Goal: Task Accomplishment & Management: Manage account settings

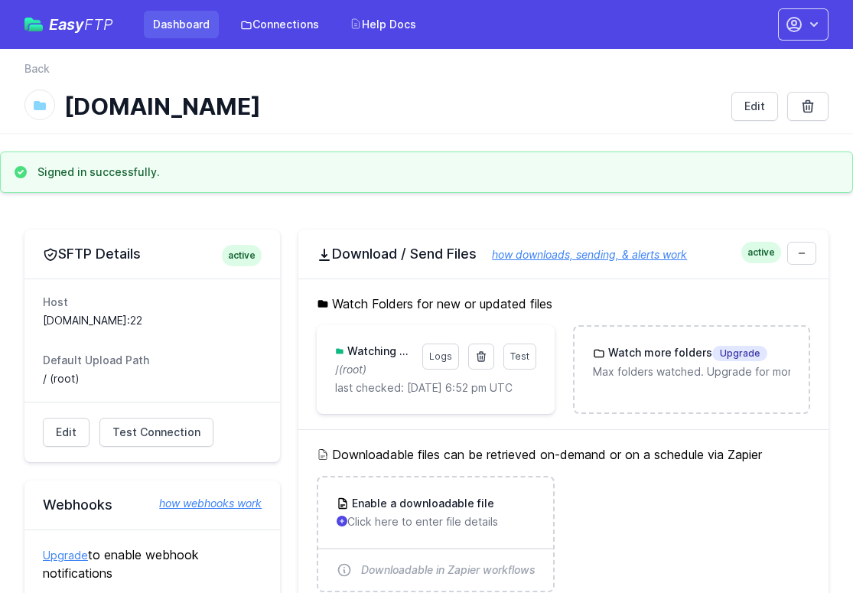
click at [193, 32] on link "Dashboard" at bounding box center [181, 25] width 75 height 28
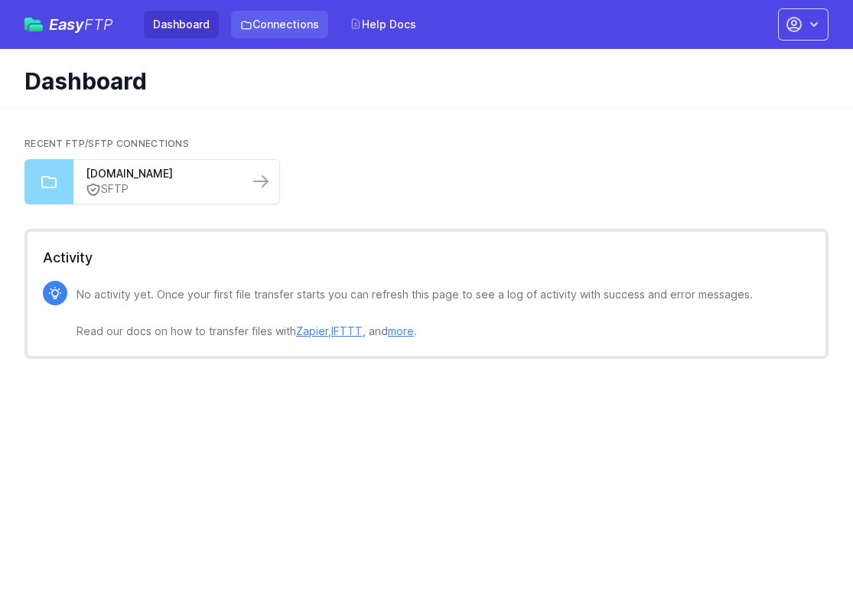
click at [290, 27] on link "Connections" at bounding box center [279, 25] width 97 height 28
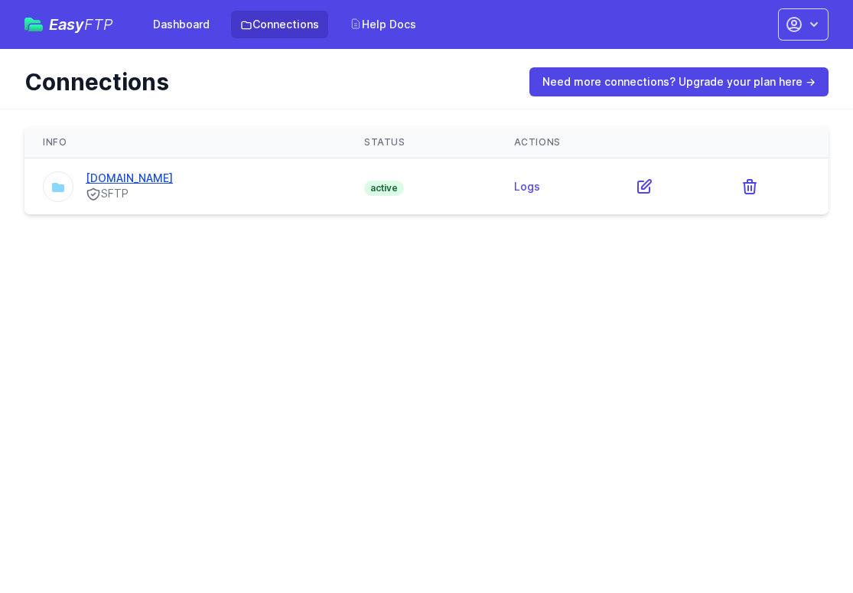
click at [144, 178] on link "[DOMAIN_NAME]" at bounding box center [129, 177] width 87 height 13
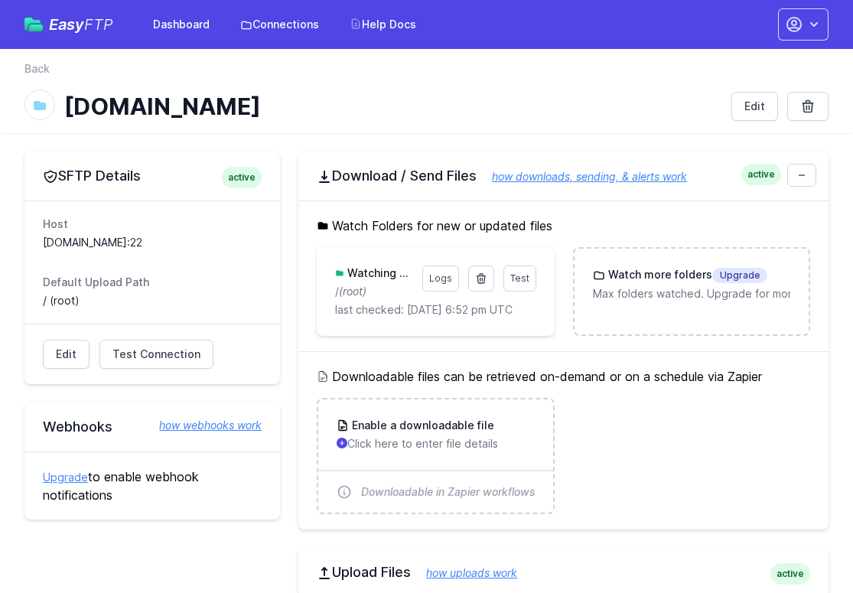
click at [379, 278] on h3 "Watching Folder:" at bounding box center [378, 272] width 68 height 15
click at [379, 274] on h3 "Watching Folder:" at bounding box center [378, 272] width 68 height 15
click at [406, 298] on p "/ (root)" at bounding box center [373, 291] width 77 height 15
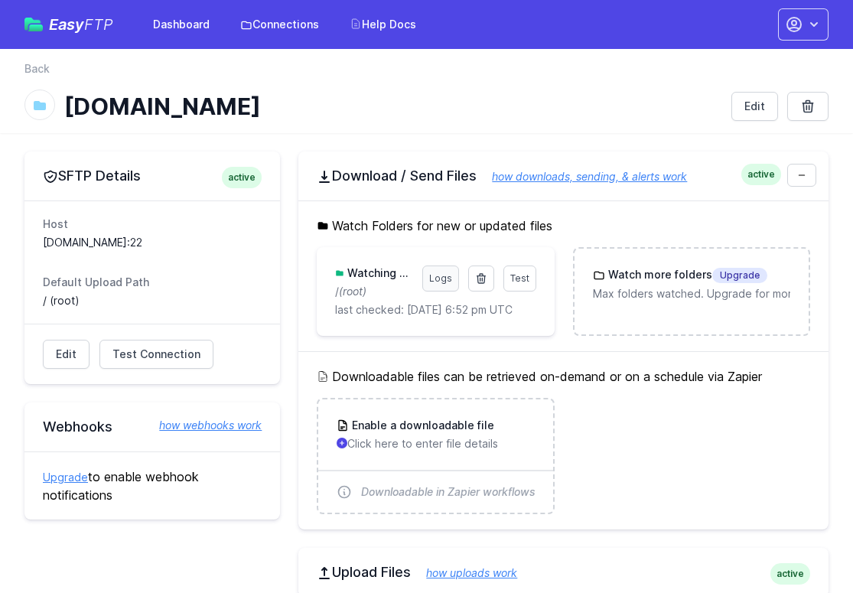
click at [454, 280] on link "Logs" at bounding box center [440, 278] width 37 height 26
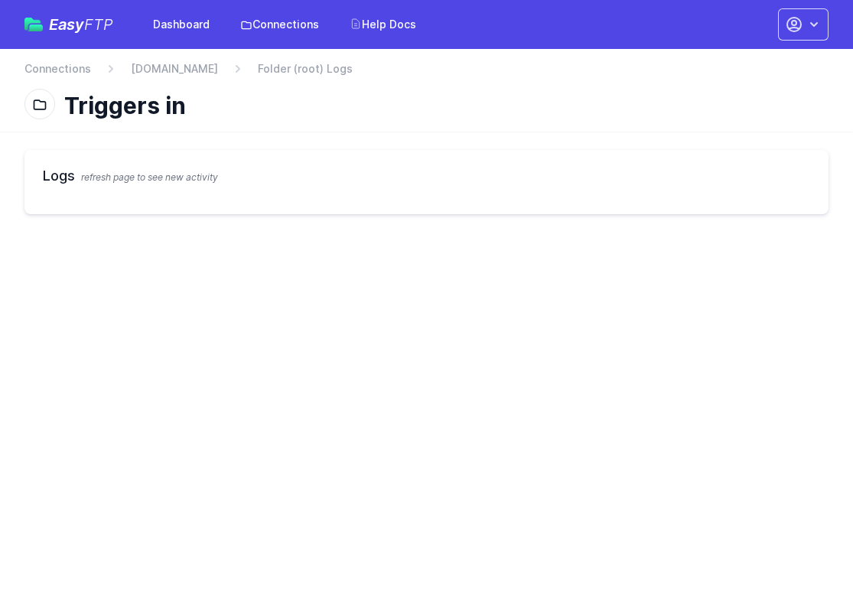
click at [31, 101] on div at bounding box center [39, 104] width 31 height 31
click at [307, 34] on link "Connections" at bounding box center [279, 25] width 97 height 28
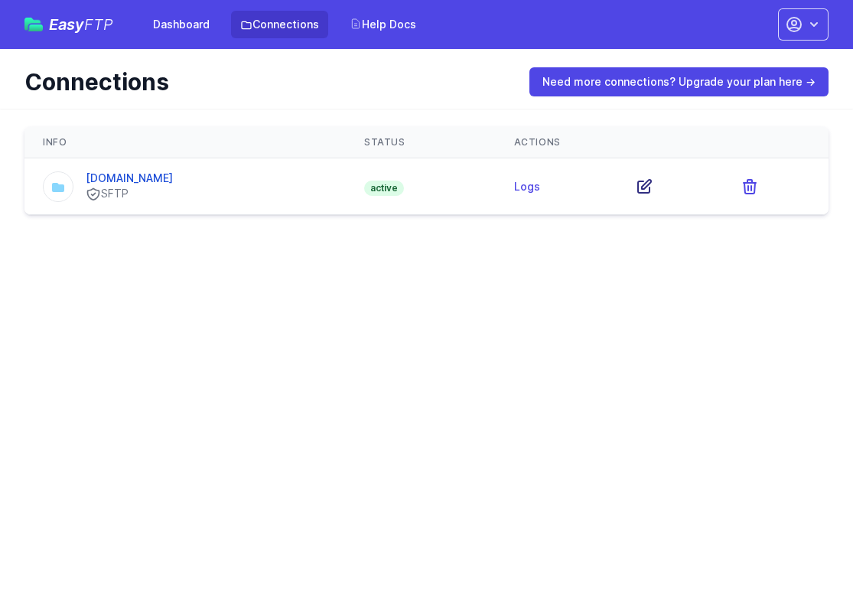
click at [646, 190] on icon at bounding box center [644, 186] width 18 height 18
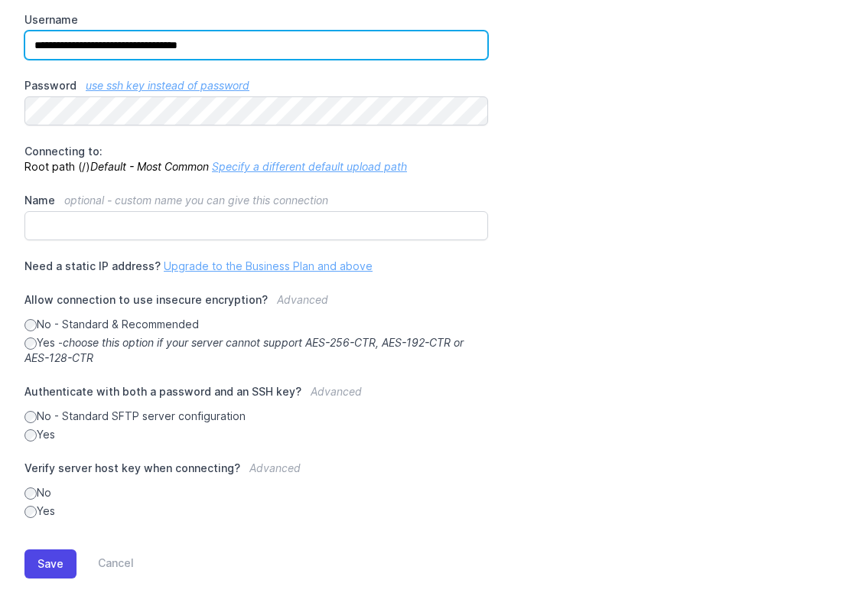
scroll to position [264, 0]
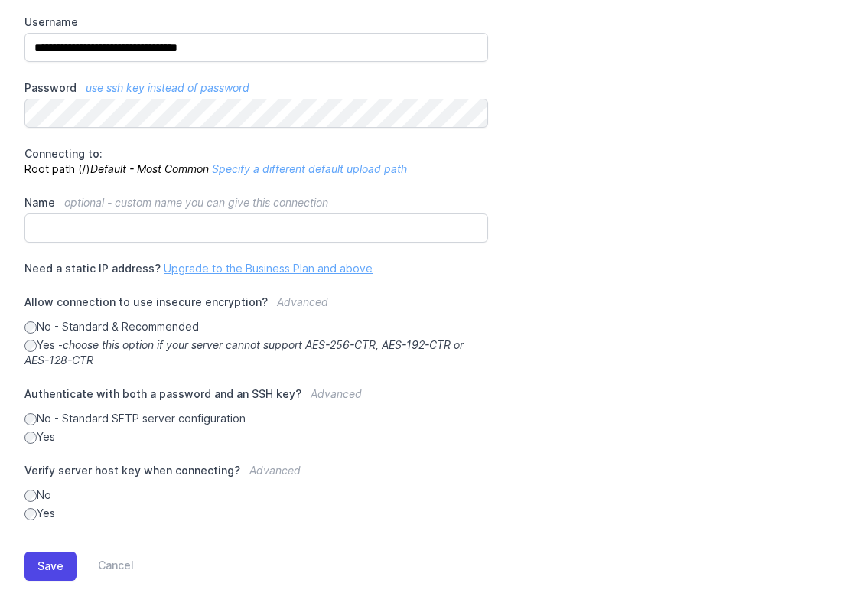
click at [652, 229] on div "**********" at bounding box center [426, 203] width 804 height 635
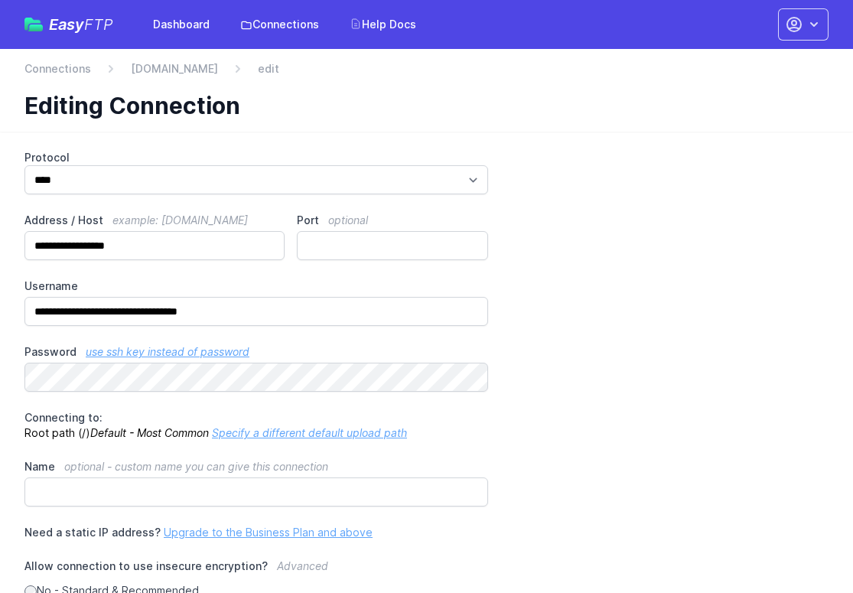
scroll to position [0, 0]
click at [282, 28] on link "Connections" at bounding box center [279, 25] width 97 height 28
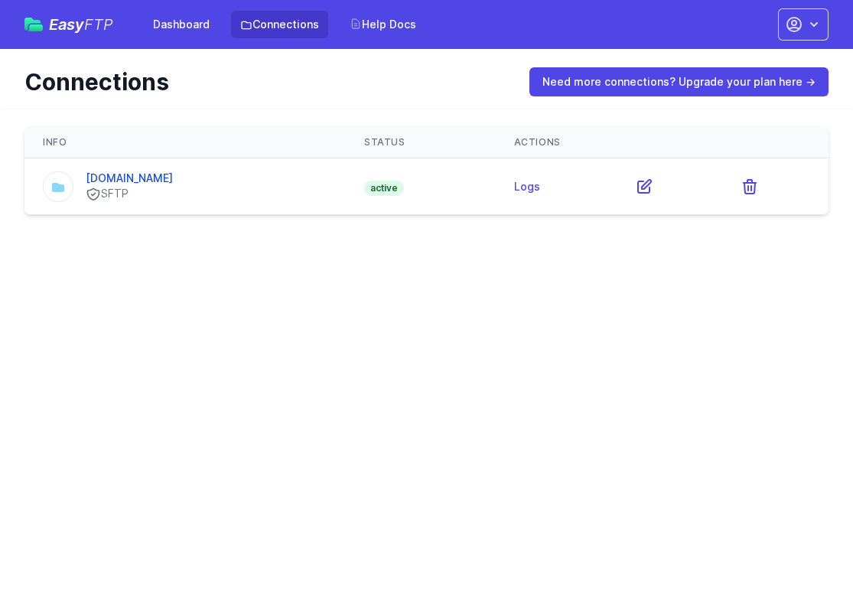
click at [65, 187] on icon at bounding box center [57, 187] width 15 height 15
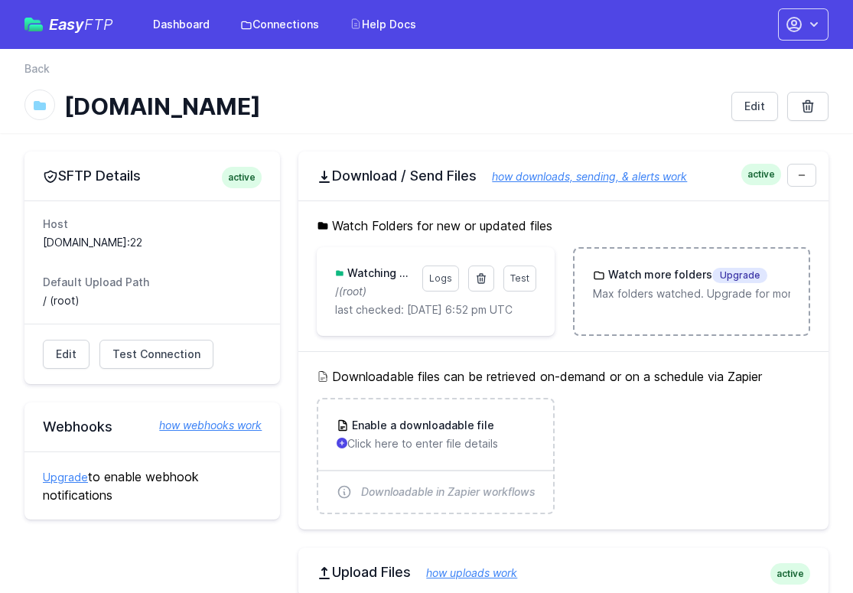
click at [739, 325] on li "Watch more folders Upgrade Max folders watched. Upgrade for more." at bounding box center [691, 291] width 237 height 89
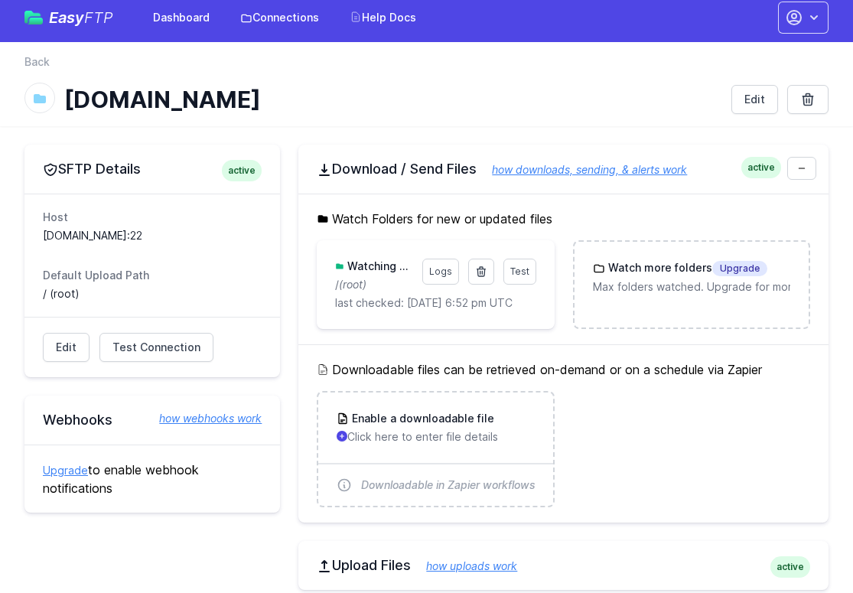
scroll to position [6, 0]
click at [756, 109] on link "Edit" at bounding box center [754, 100] width 47 height 29
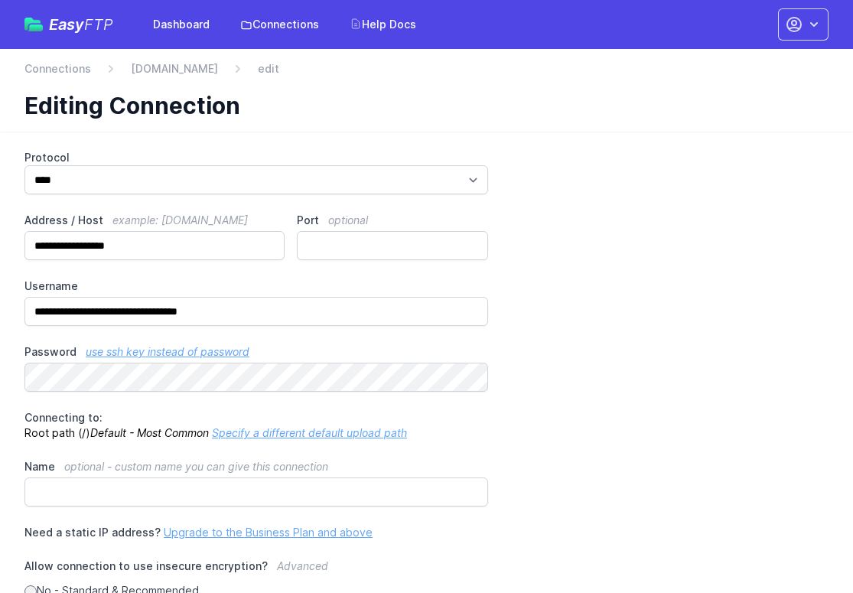
click at [818, 31] on icon "button" at bounding box center [813, 24] width 15 height 15
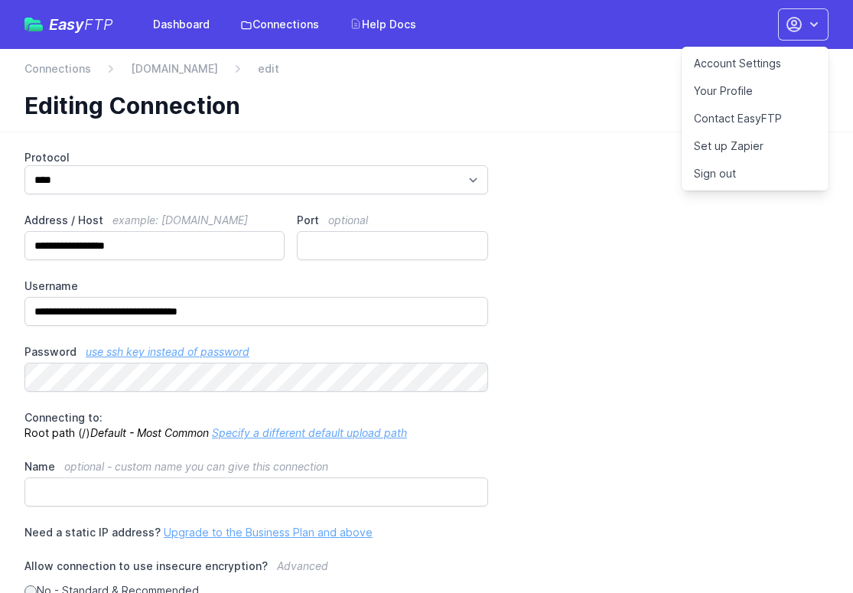
click at [613, 84] on nav "Connections [DOMAIN_NAME] edit" at bounding box center [426, 73] width 804 height 24
click at [185, 24] on link "Dashboard" at bounding box center [181, 25] width 75 height 28
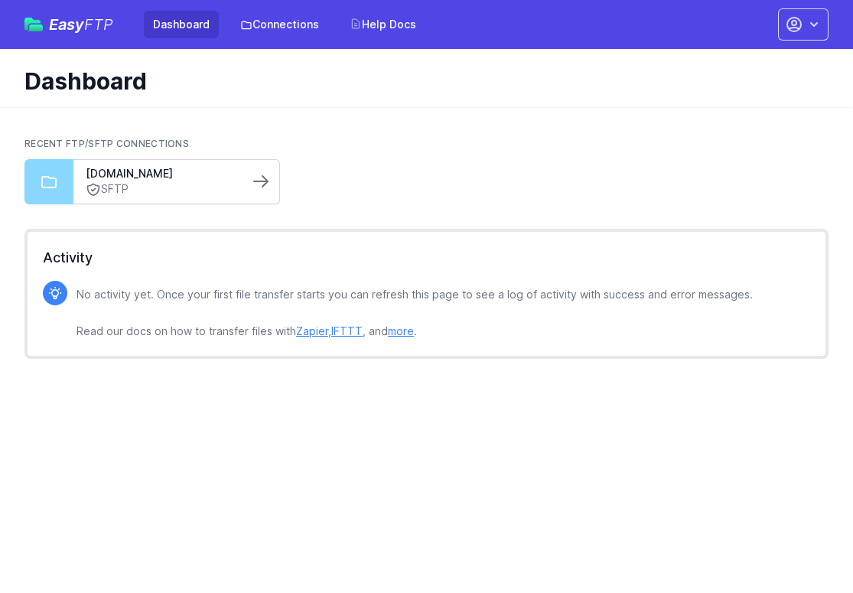
click at [255, 181] on icon at bounding box center [261, 181] width 14 height 11
